Goal: Task Accomplishment & Management: Use online tool/utility

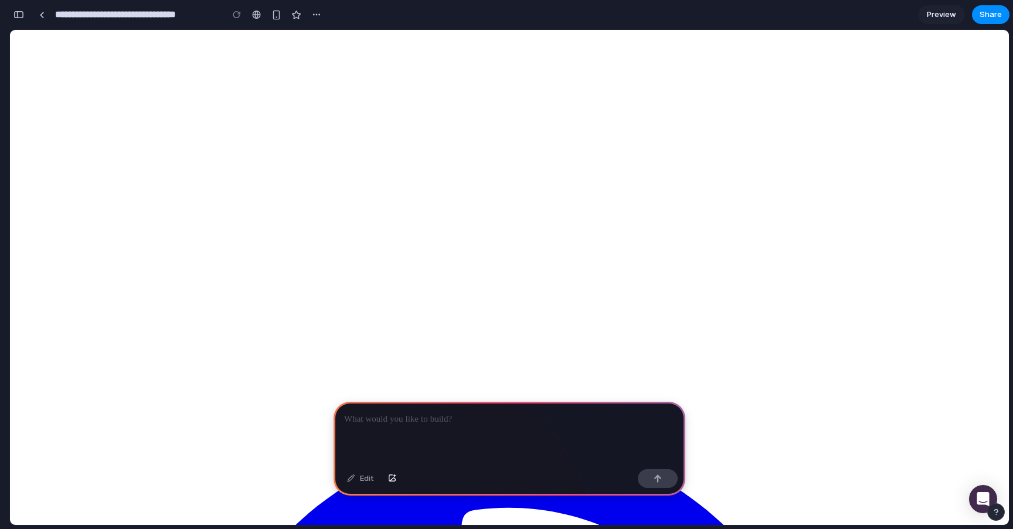
scroll to position [907, 0]
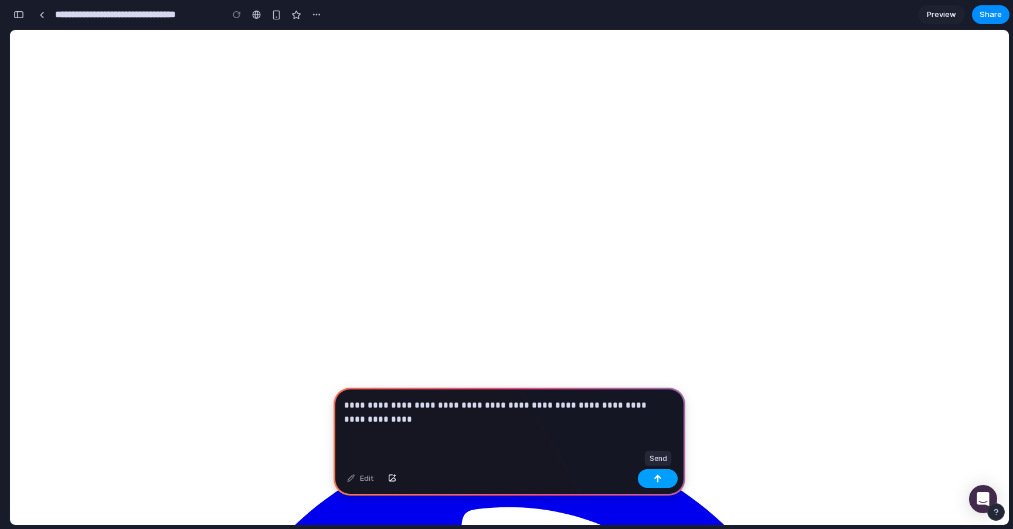
click at [665, 476] on button "button" at bounding box center [658, 478] width 40 height 19
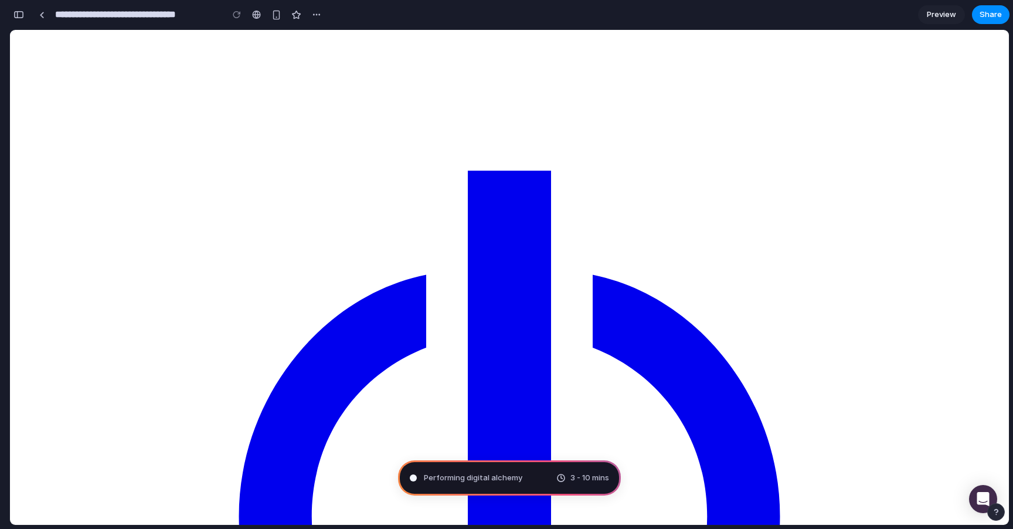
scroll to position [0, 0]
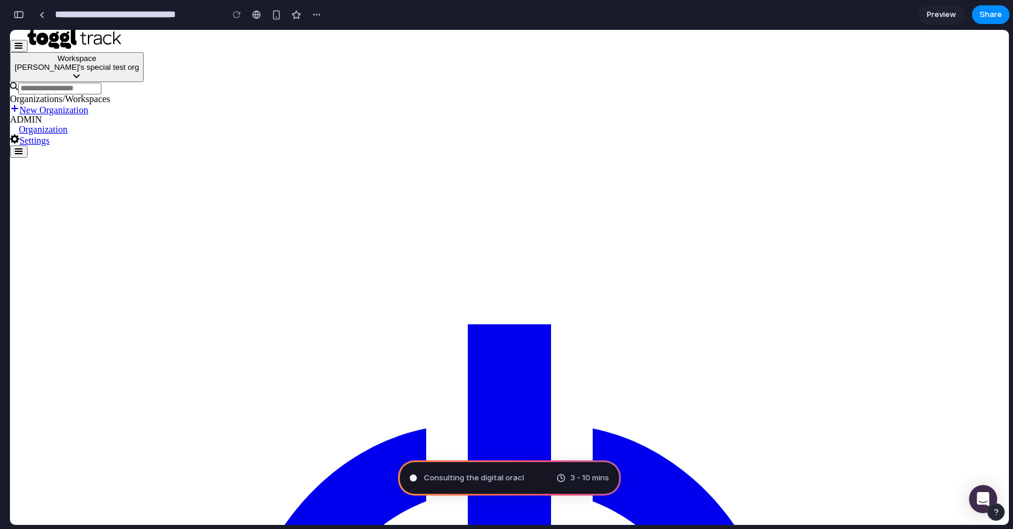
type input "**********"
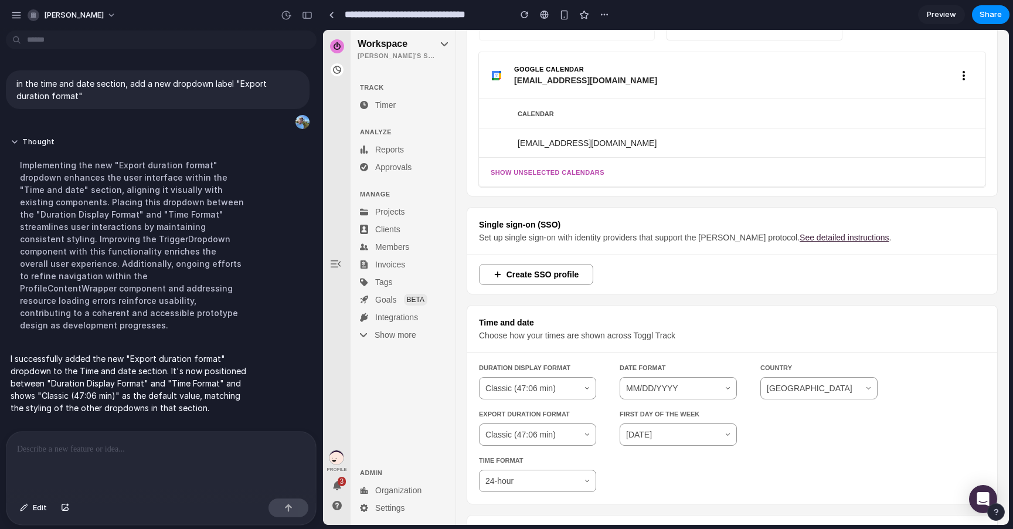
scroll to position [836, 0]
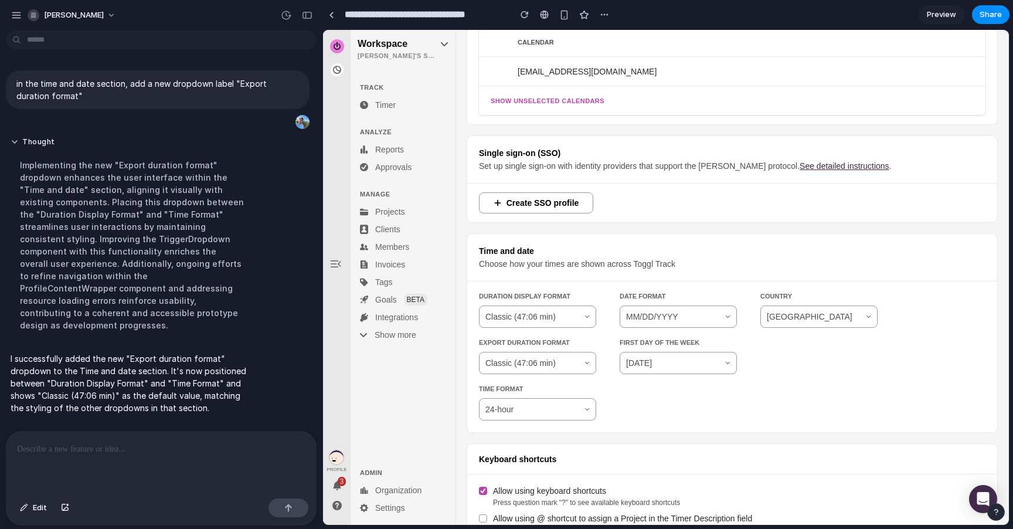
click at [580, 364] on div "Classic (47:06 min)" at bounding box center [537, 362] width 116 height 21
click at [589, 366] on div "Classic (47:06 min)" at bounding box center [537, 362] width 116 height 21
click at [78, 456] on div at bounding box center [160, 462] width 309 height 62
click at [326, 16] on link at bounding box center [331, 15] width 18 height 18
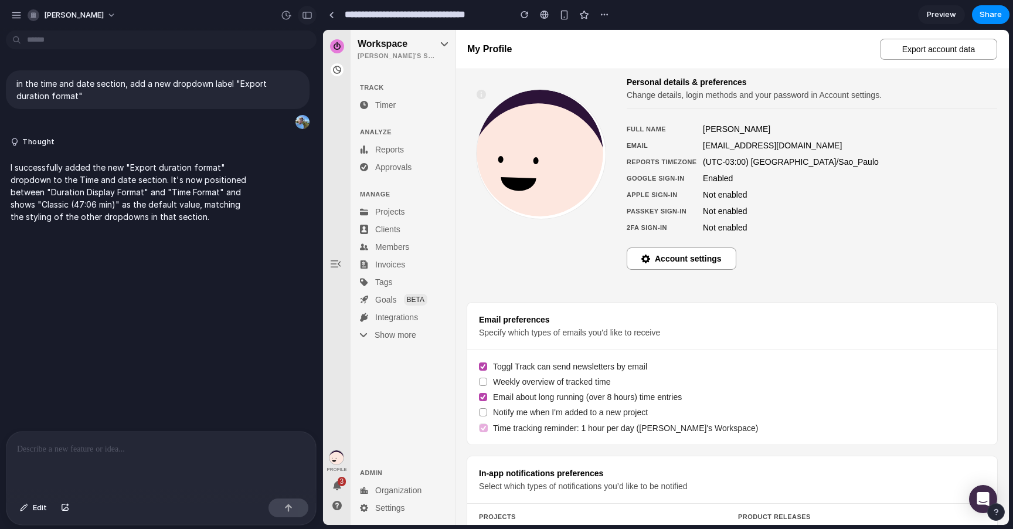
click at [304, 12] on div "button" at bounding box center [307, 15] width 11 height 8
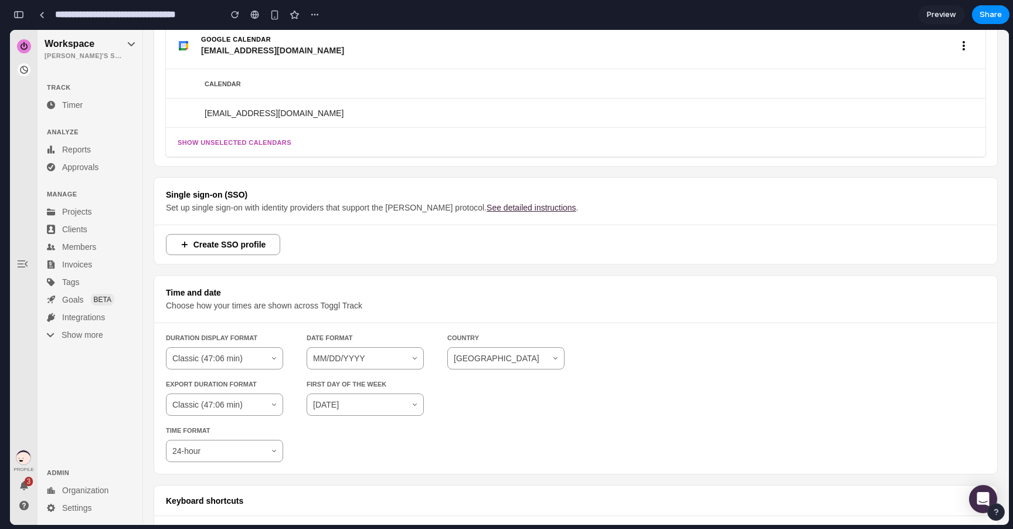
scroll to position [792, 0]
